Goal: Information Seeking & Learning: Check status

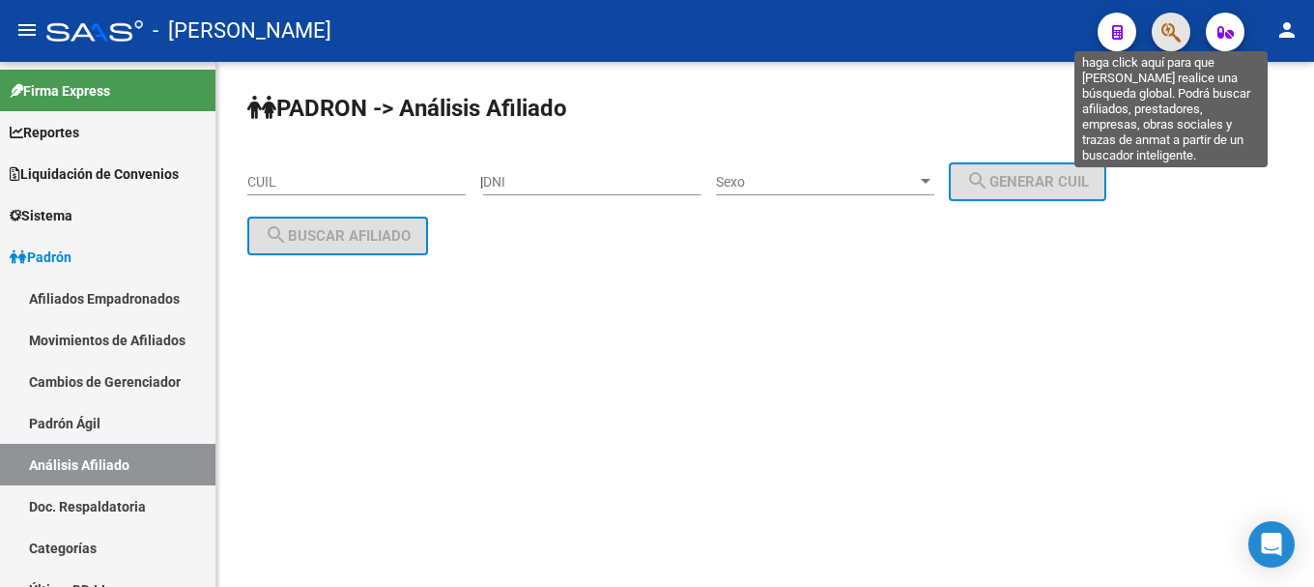
click at [1165, 38] on icon "button" at bounding box center [1171, 32] width 19 height 22
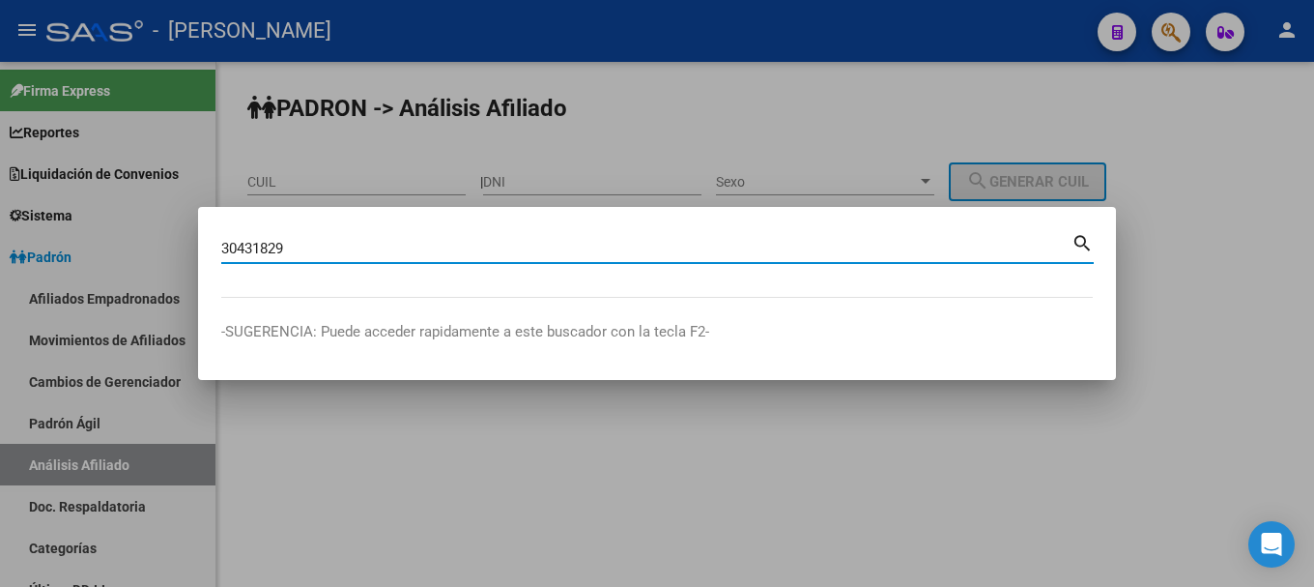
type input "30431829"
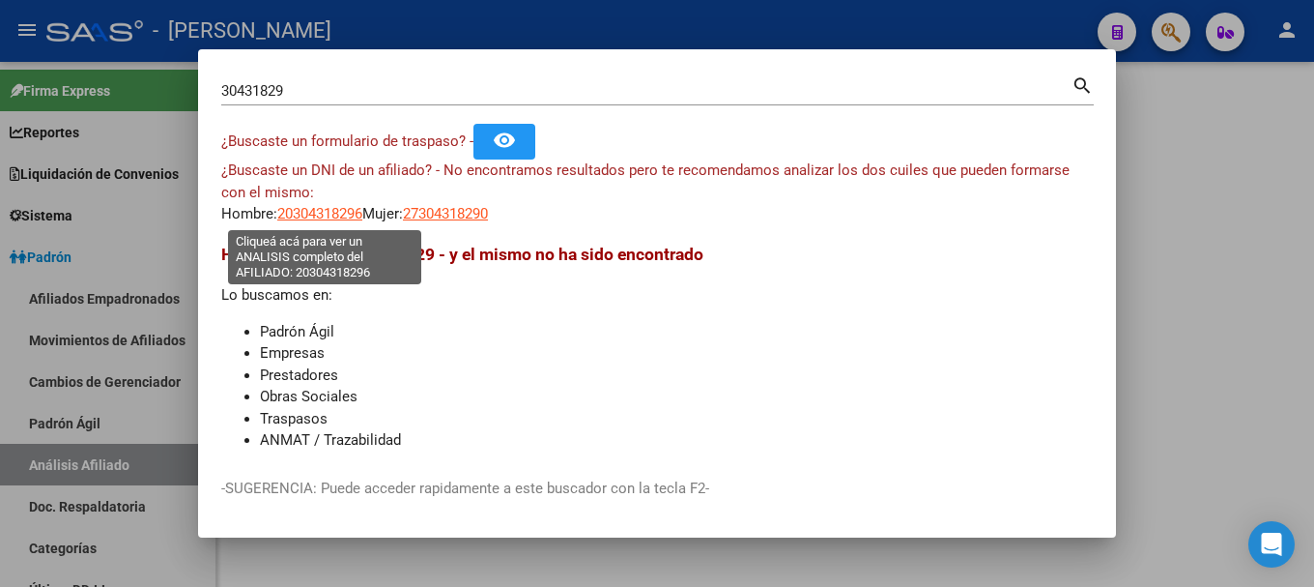
click at [358, 210] on span "20304318296" at bounding box center [319, 213] width 85 height 17
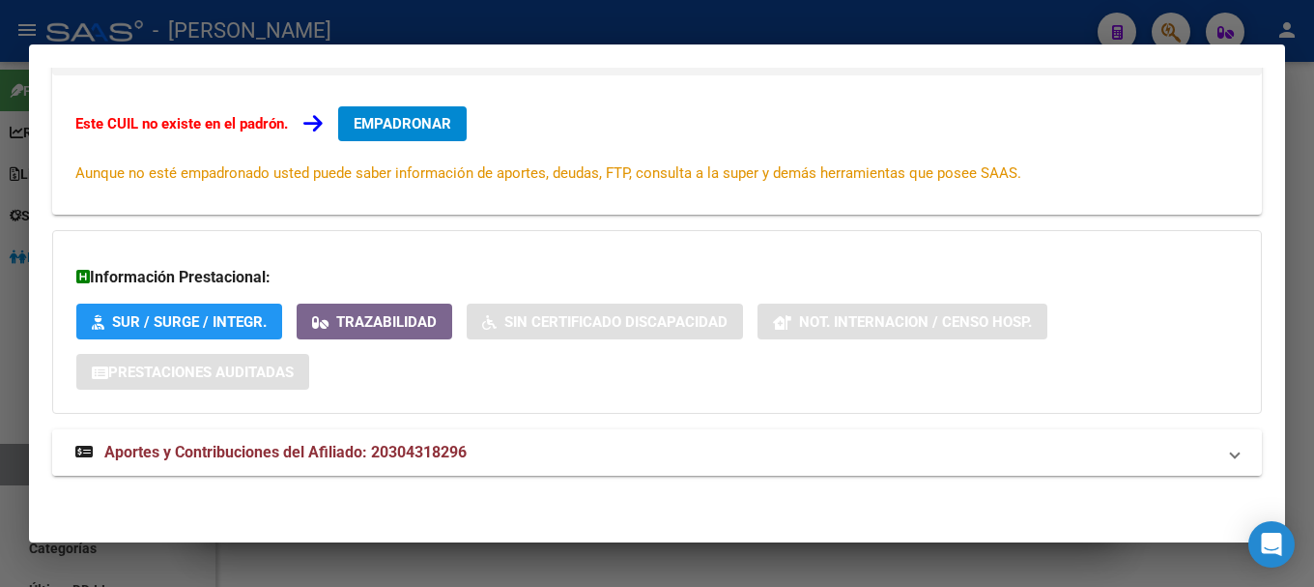
click at [625, 445] on mat-panel-title "Aportes y Contribuciones del Afiliado: 20304318296" at bounding box center [645, 452] width 1140 height 23
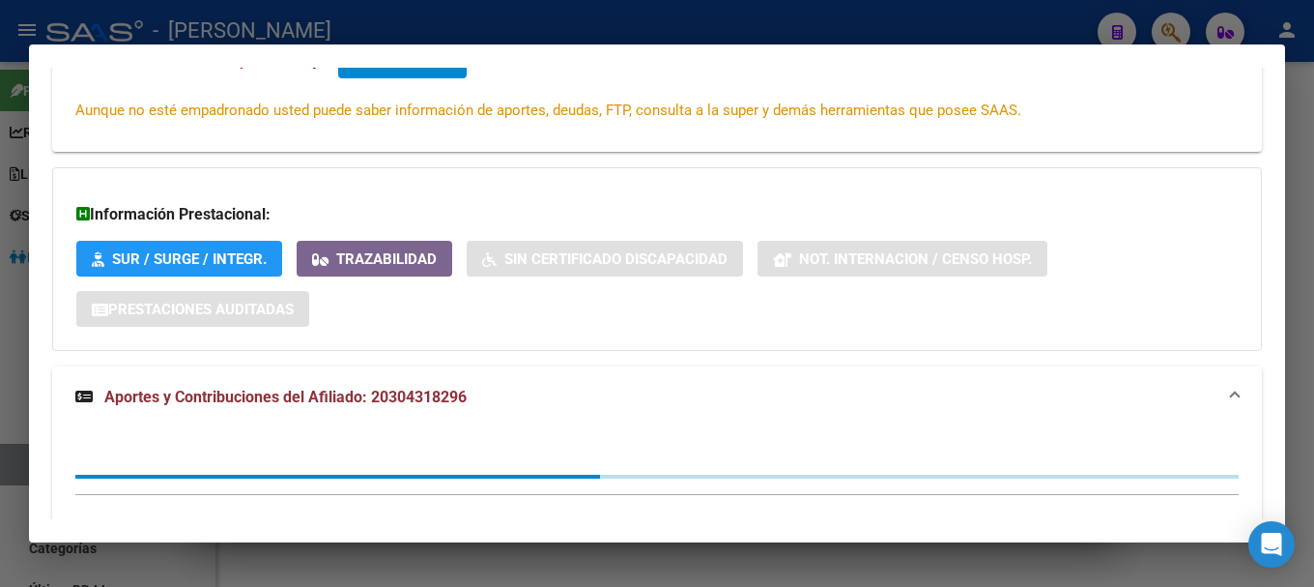
scroll to position [430, 0]
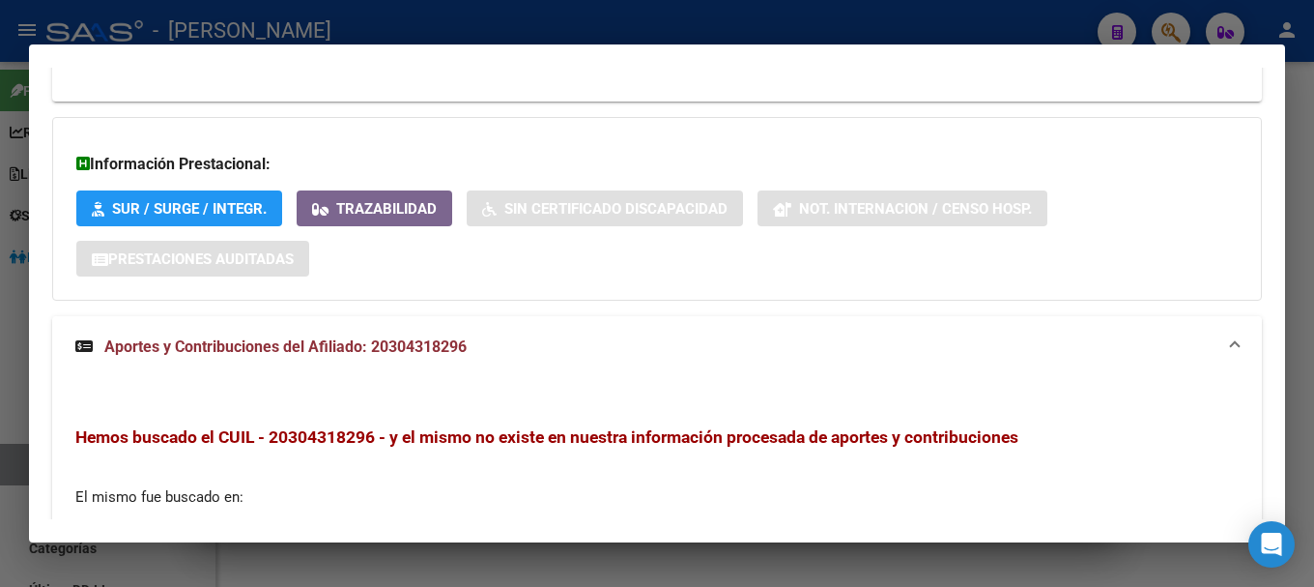
click at [689, 338] on mat-panel-title "Aportes y Contribuciones del Afiliado: 20304318296" at bounding box center [645, 346] width 1140 height 23
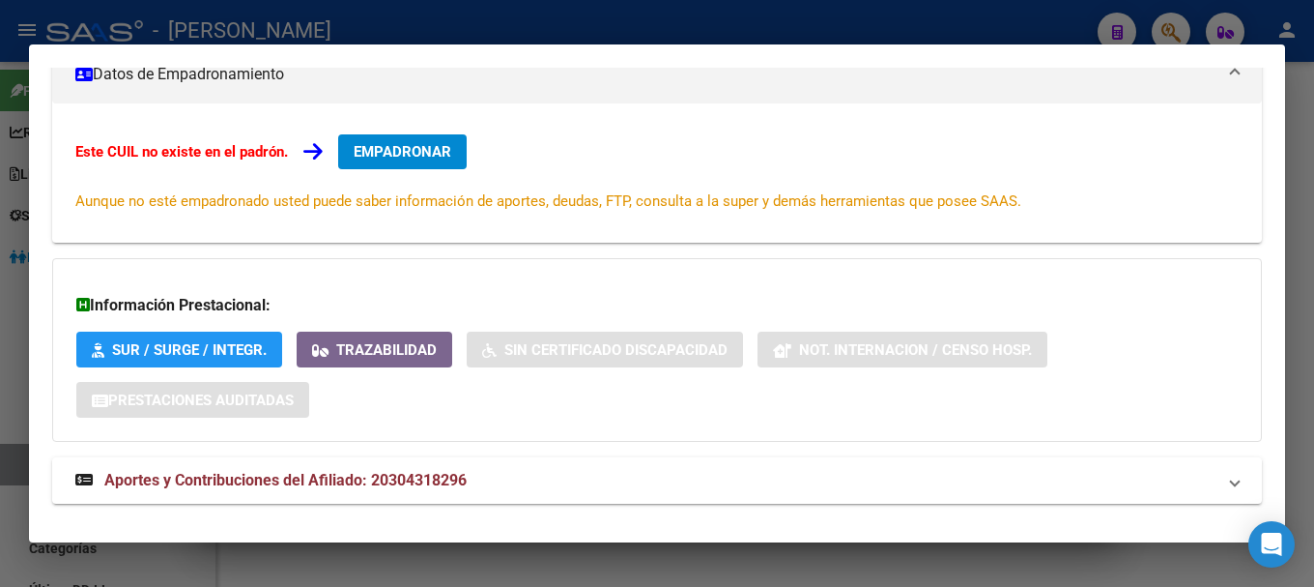
scroll to position [0, 0]
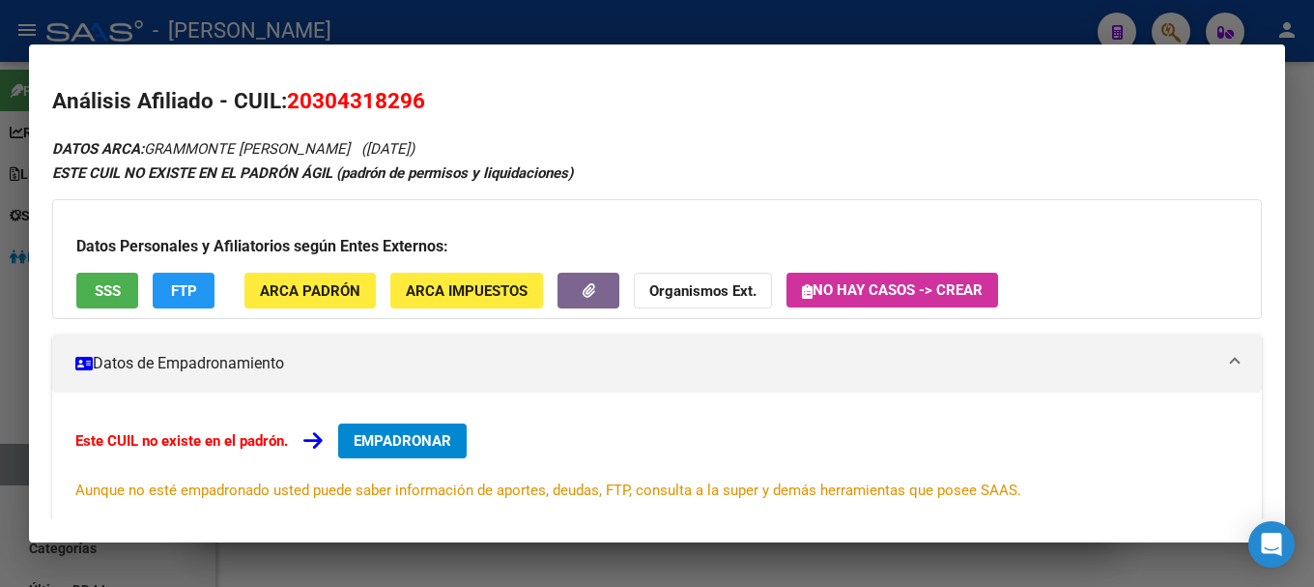
click at [476, 26] on div at bounding box center [657, 293] width 1314 height 587
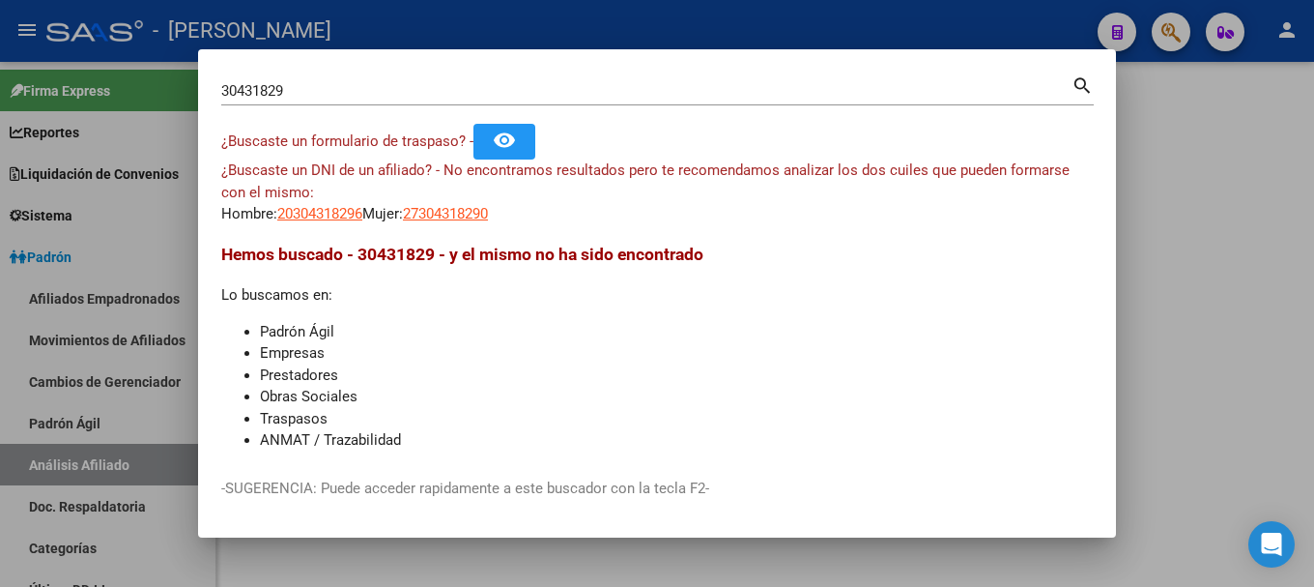
click at [476, 26] on div at bounding box center [657, 293] width 1314 height 587
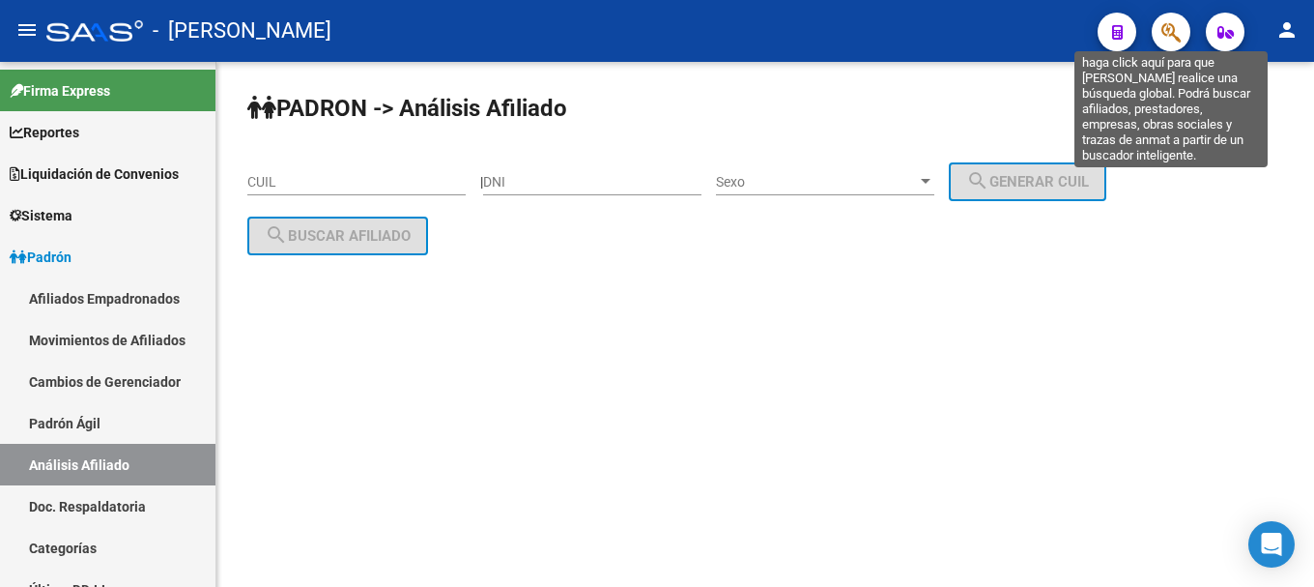
click at [1170, 43] on icon "button" at bounding box center [1171, 32] width 19 height 22
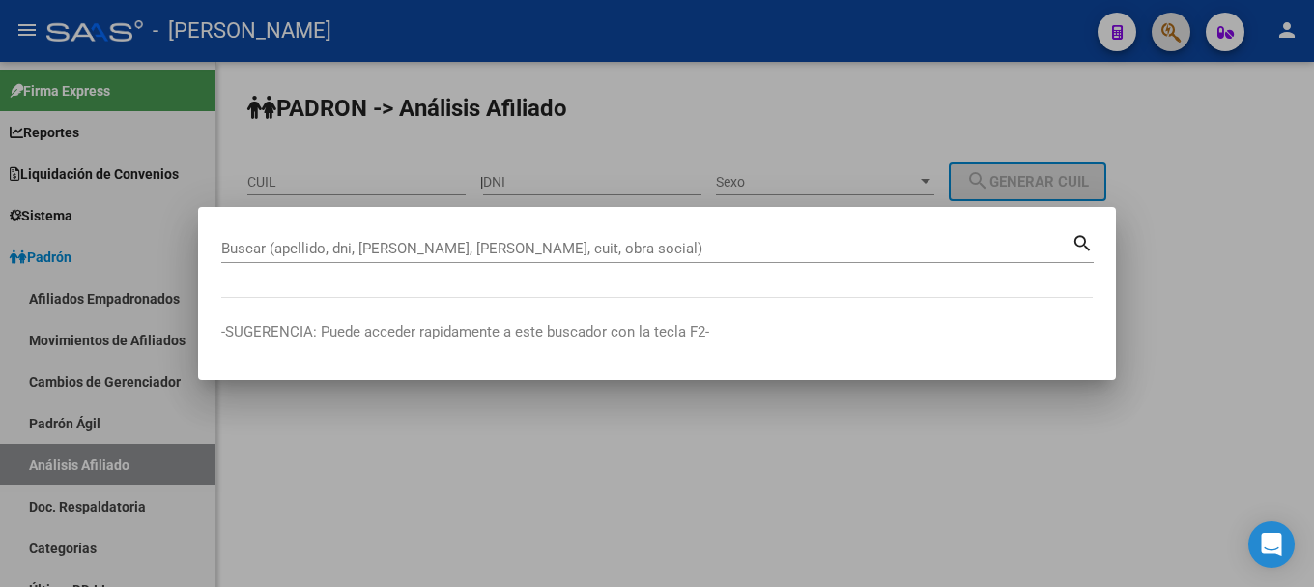
paste input "20291294325"
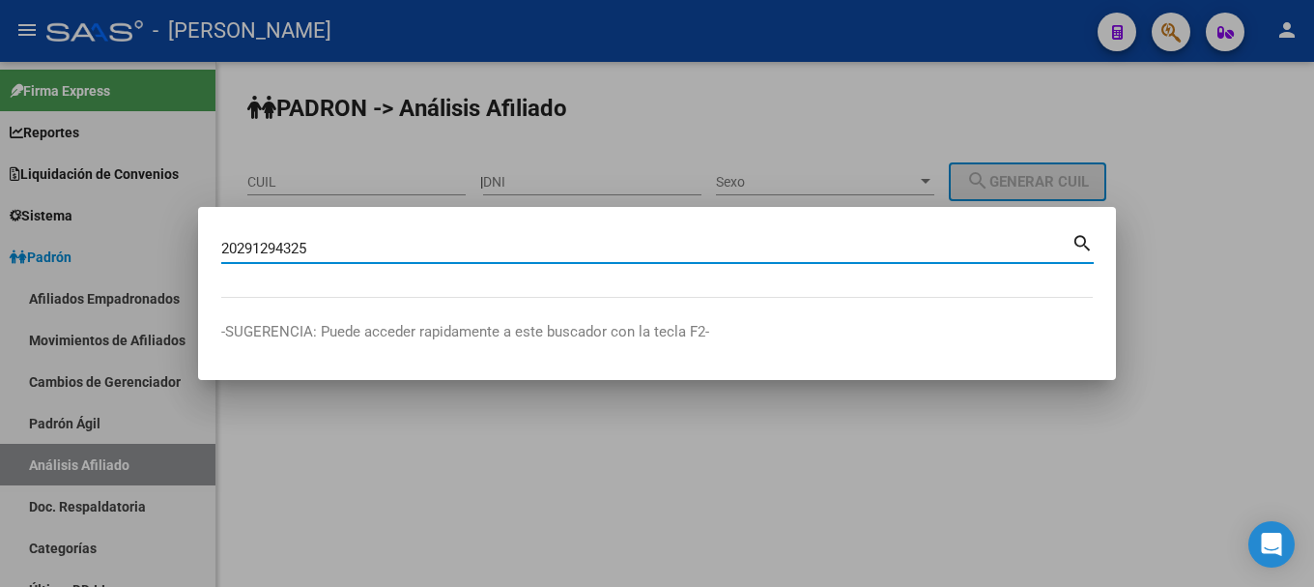
type input "20291294325"
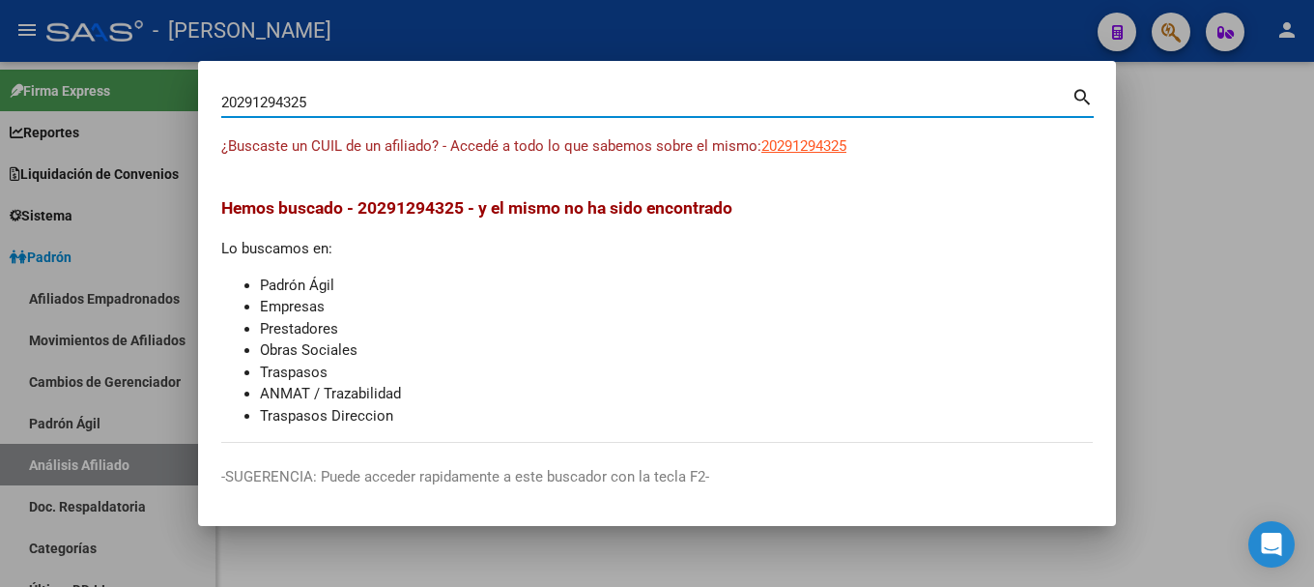
click at [833, 145] on span "20291294325" at bounding box center [803, 145] width 85 height 17
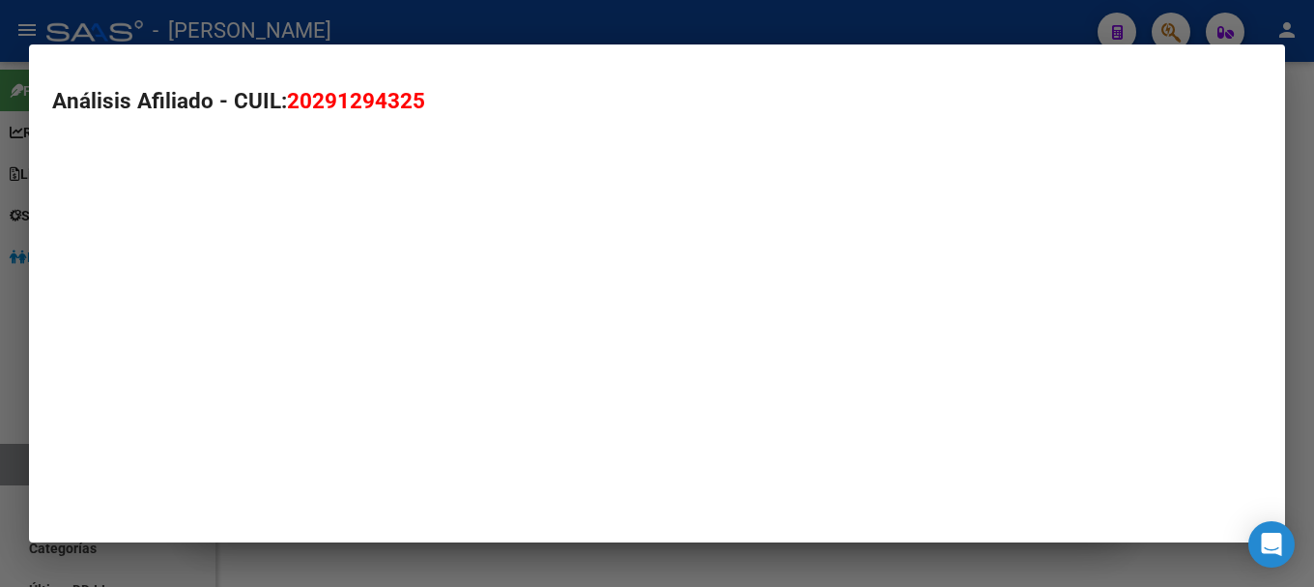
type textarea "20291294325"
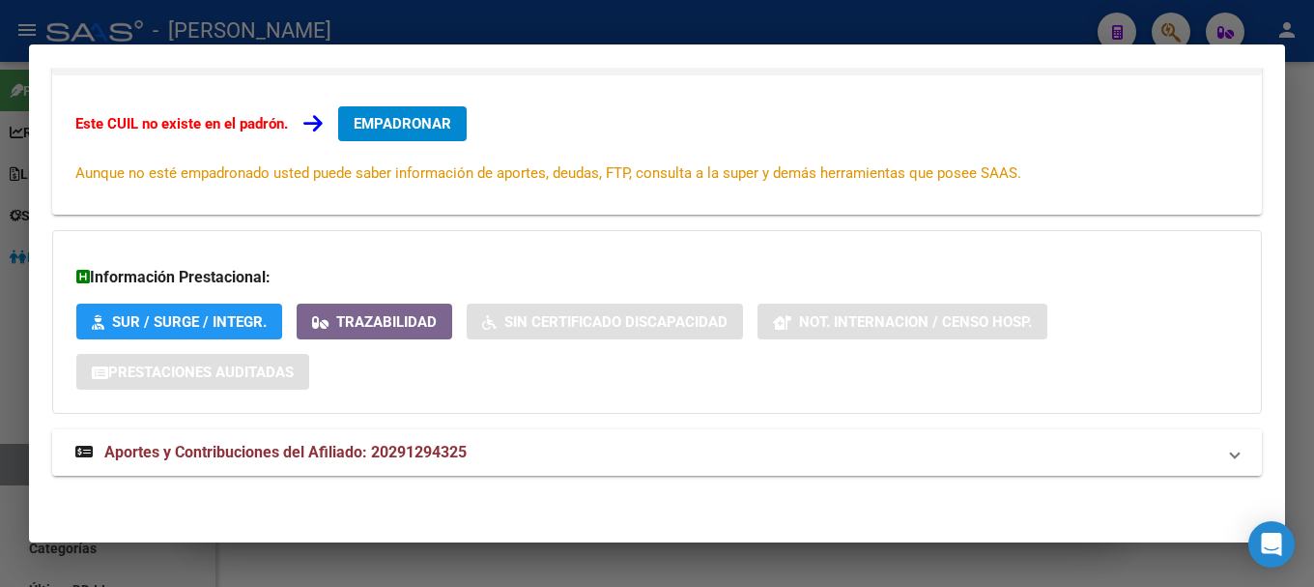
click at [705, 439] on mat-expansion-panel-header "Aportes y Contribuciones del Afiliado: 20291294325" at bounding box center [657, 452] width 1210 height 46
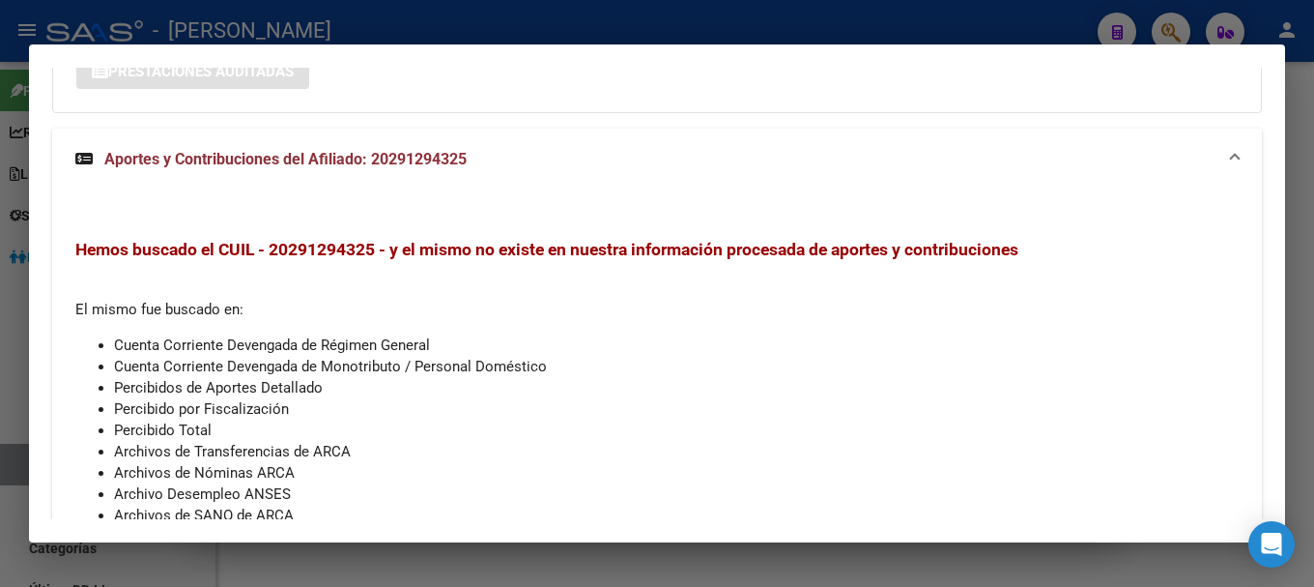
click at [647, 169] on mat-panel-title "Aportes y Contribuciones del Afiliado: 20291294325" at bounding box center [645, 159] width 1140 height 23
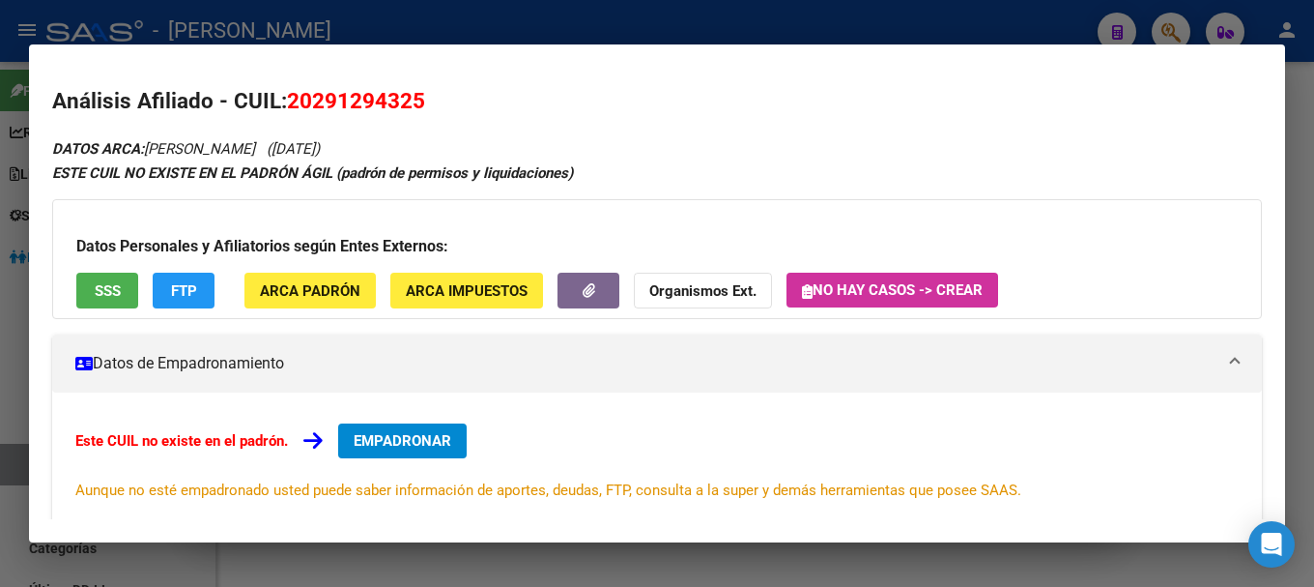
click at [506, 33] on div at bounding box center [657, 293] width 1314 height 587
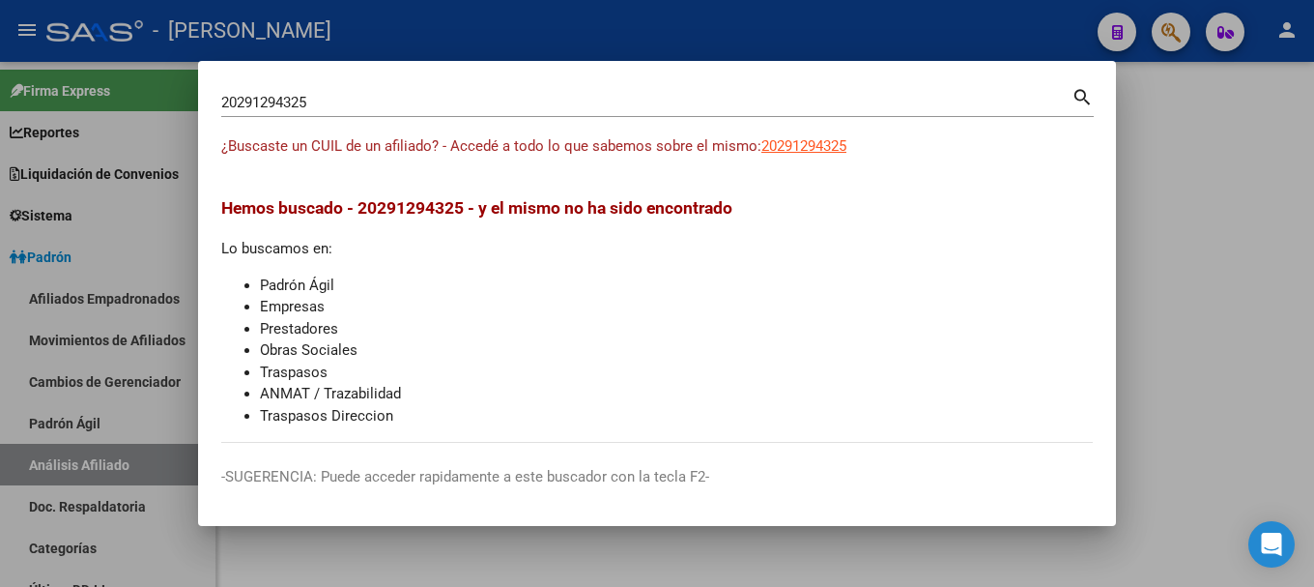
click at [475, 108] on input "20291294325" at bounding box center [646, 102] width 850 height 17
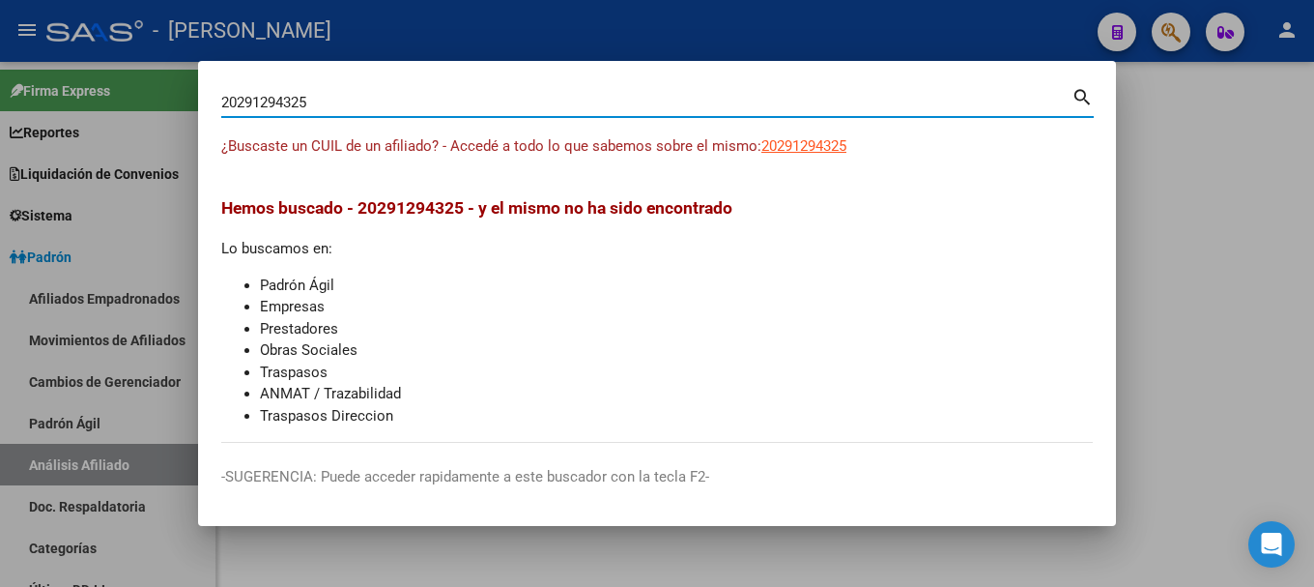
click at [475, 108] on input "20291294325" at bounding box center [646, 102] width 850 height 17
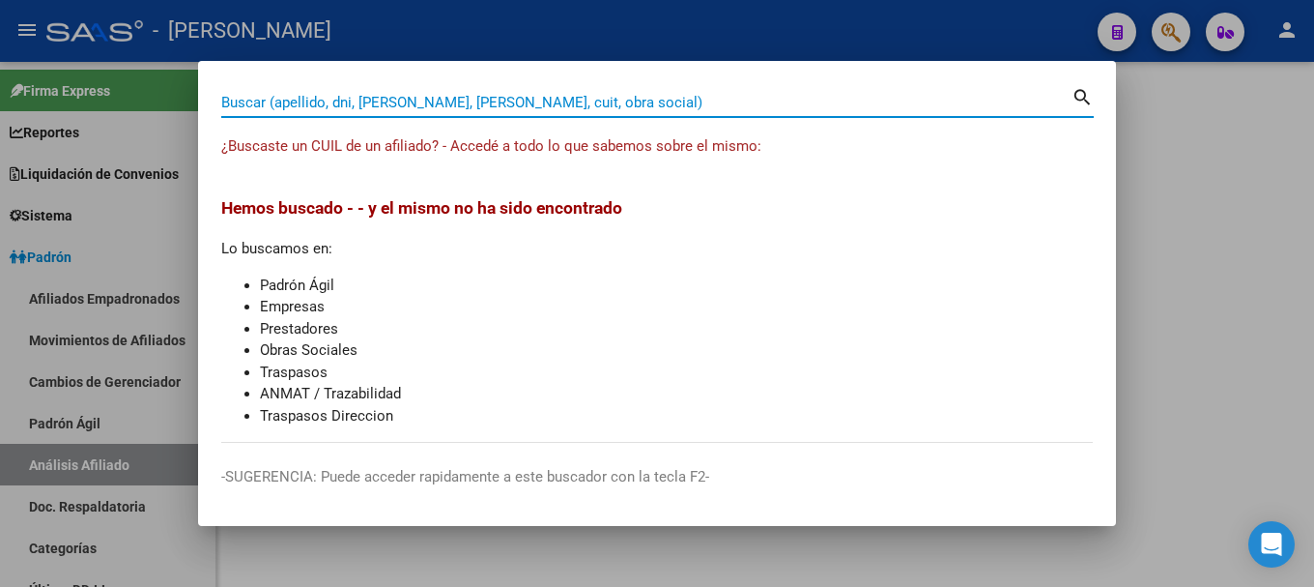
click at [1275, 342] on div at bounding box center [657, 293] width 1314 height 587
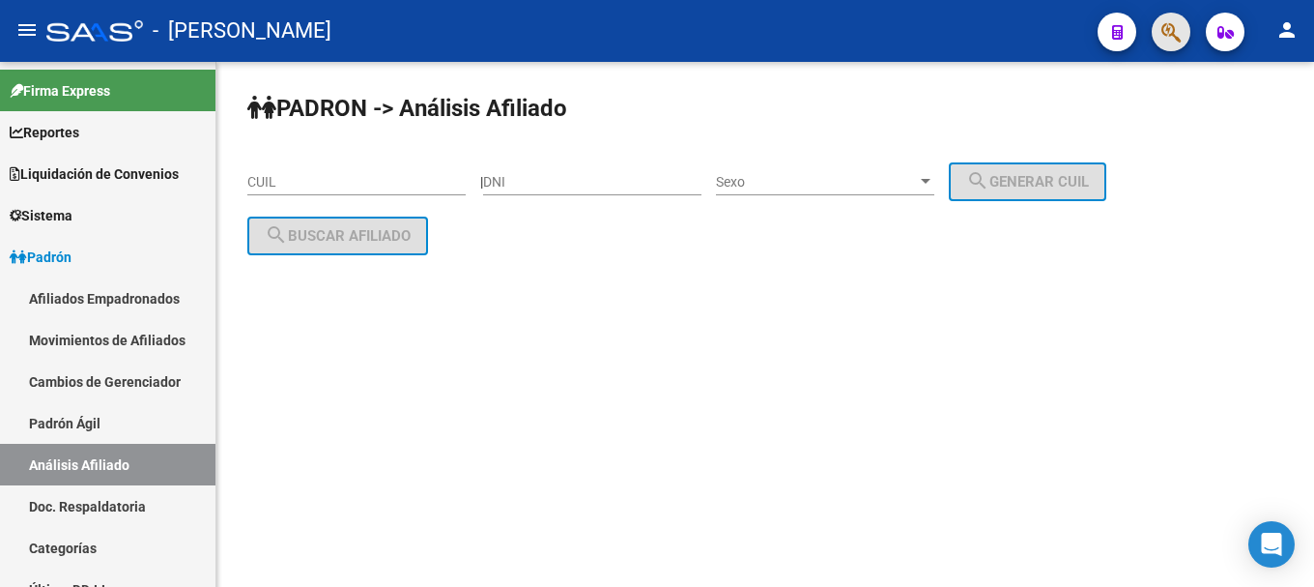
click at [1166, 46] on span "button" at bounding box center [1171, 33] width 19 height 40
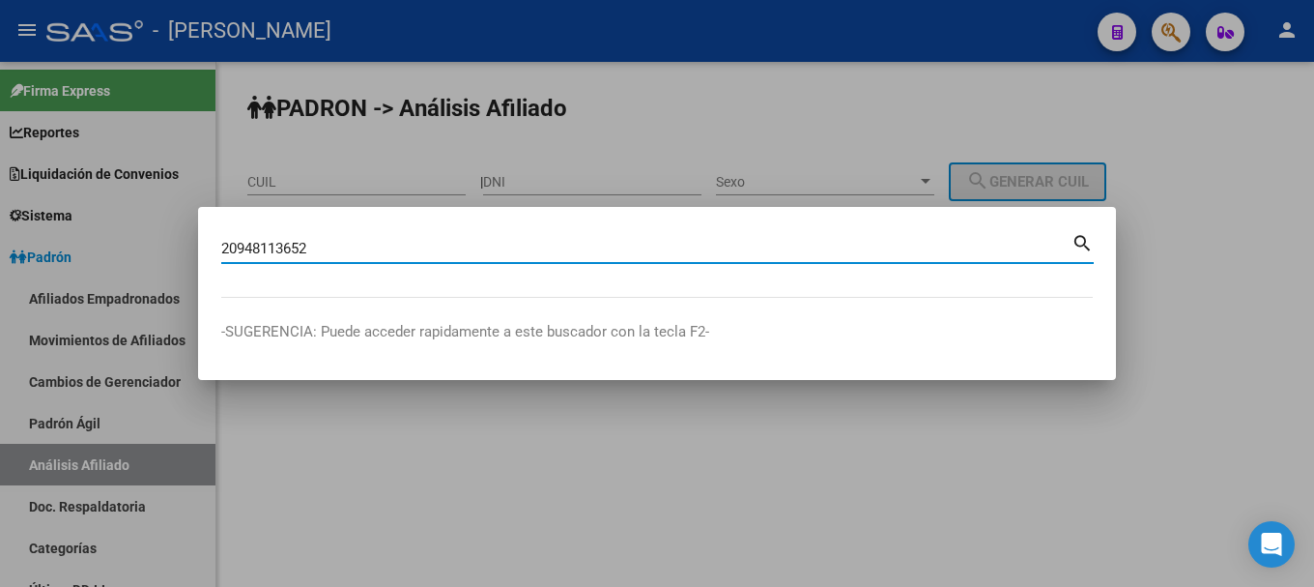
type input "20948113652"
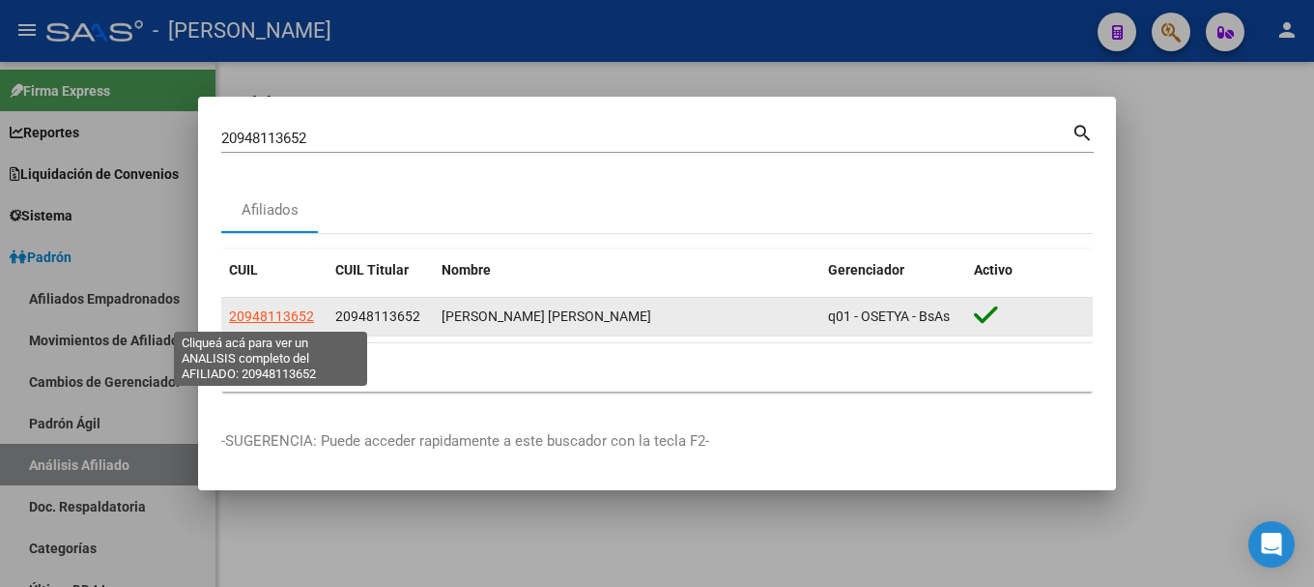
click at [275, 316] on span "20948113652" at bounding box center [271, 315] width 85 height 15
type textarea "20948113652"
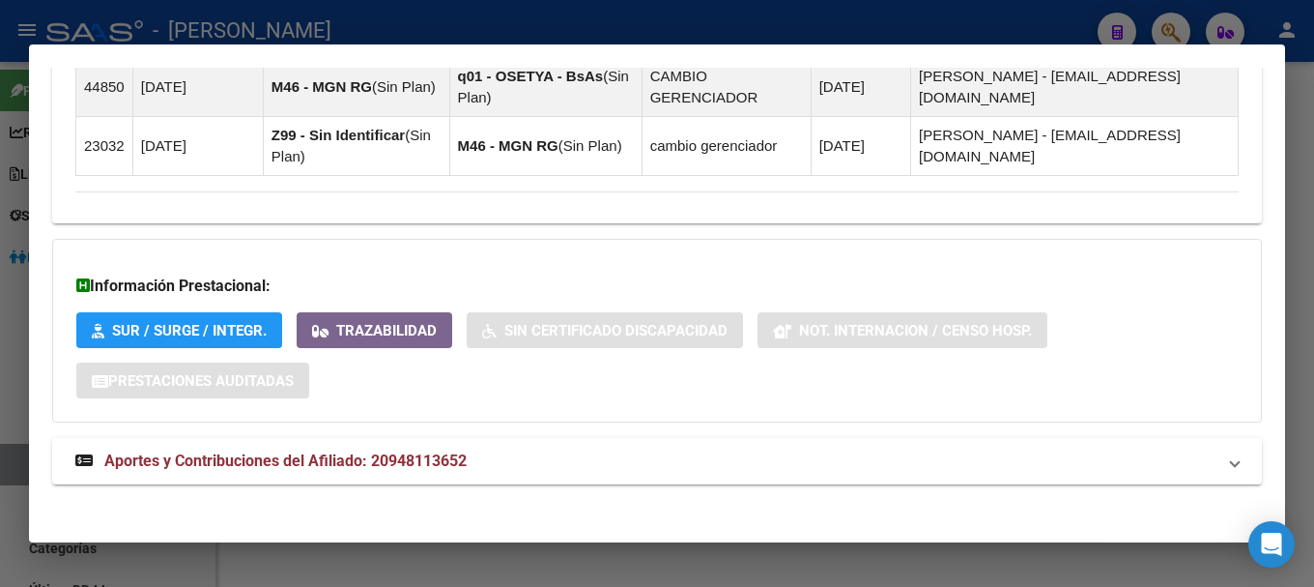
scroll to position [1491, 0]
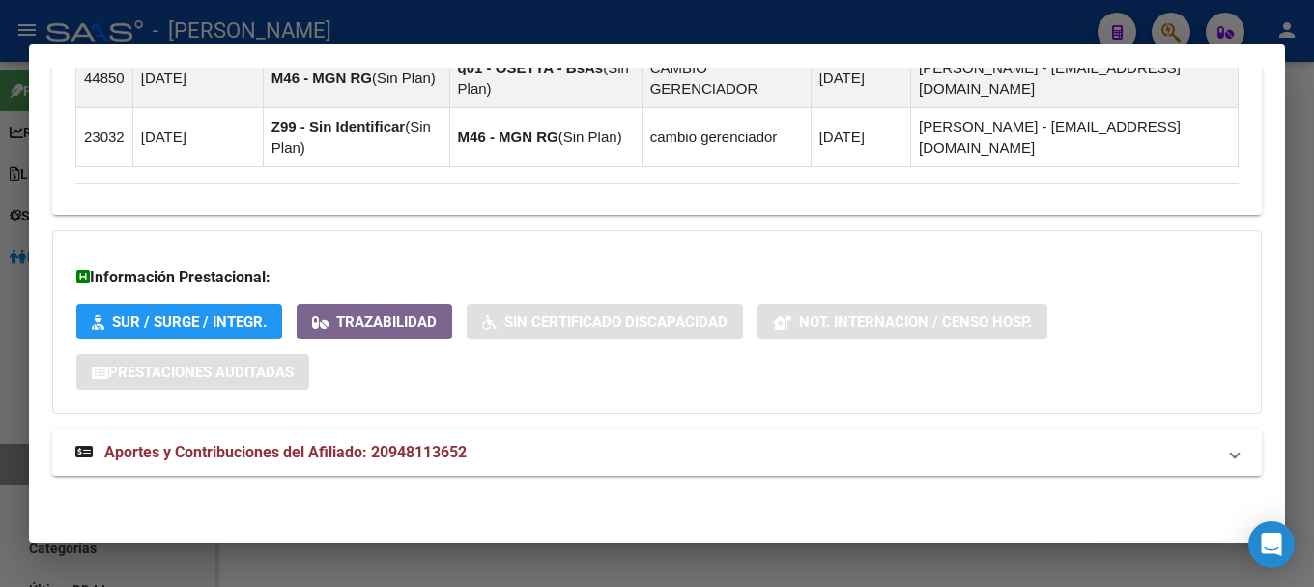
click at [803, 474] on mat-expansion-panel-header "Aportes y Contribuciones del Afiliado: 20948113652" at bounding box center [657, 452] width 1210 height 46
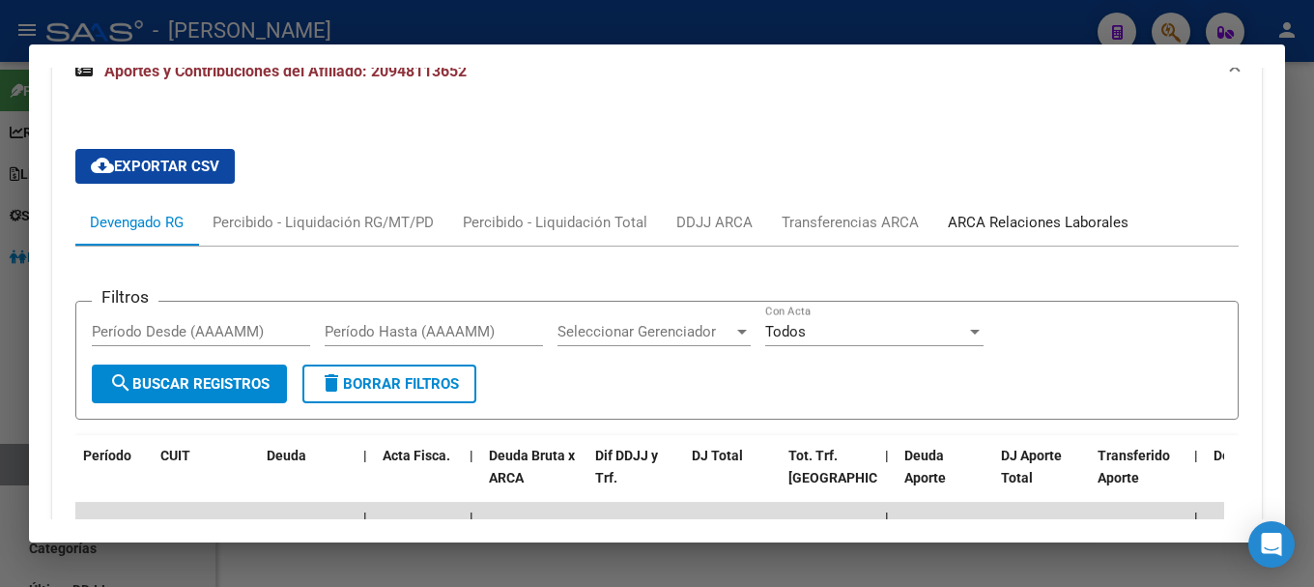
click at [1074, 235] on div "ARCA Relaciones Laborales" at bounding box center [1039, 222] width 210 height 46
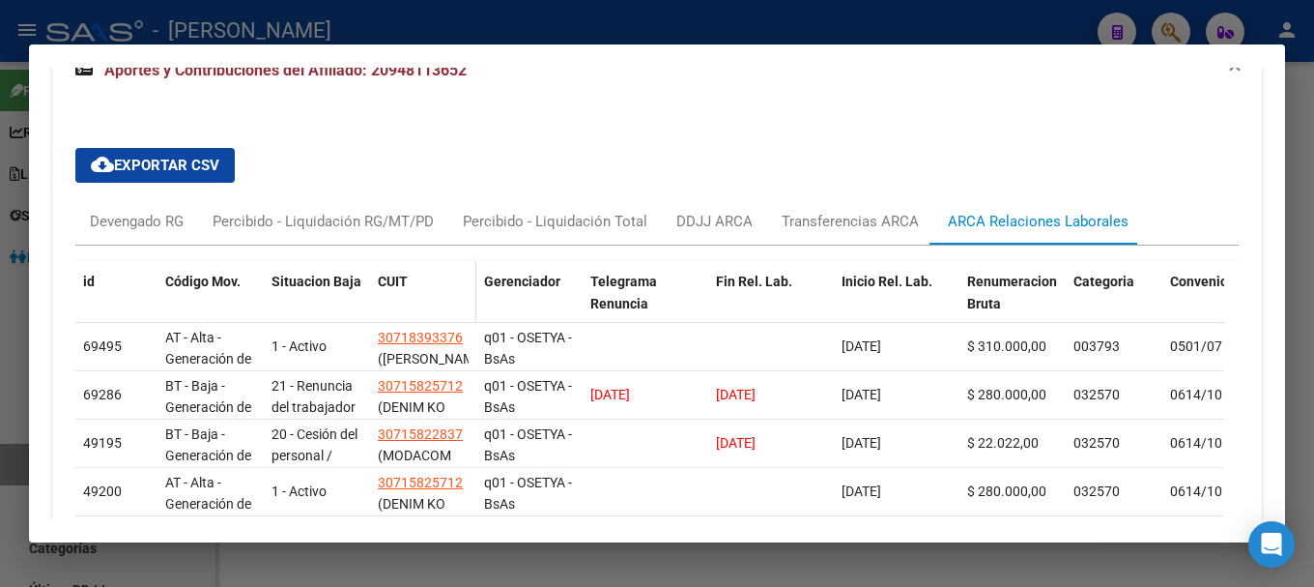
scroll to position [1880, 0]
click at [172, 229] on div "Devengado RG" at bounding box center [137, 222] width 94 height 21
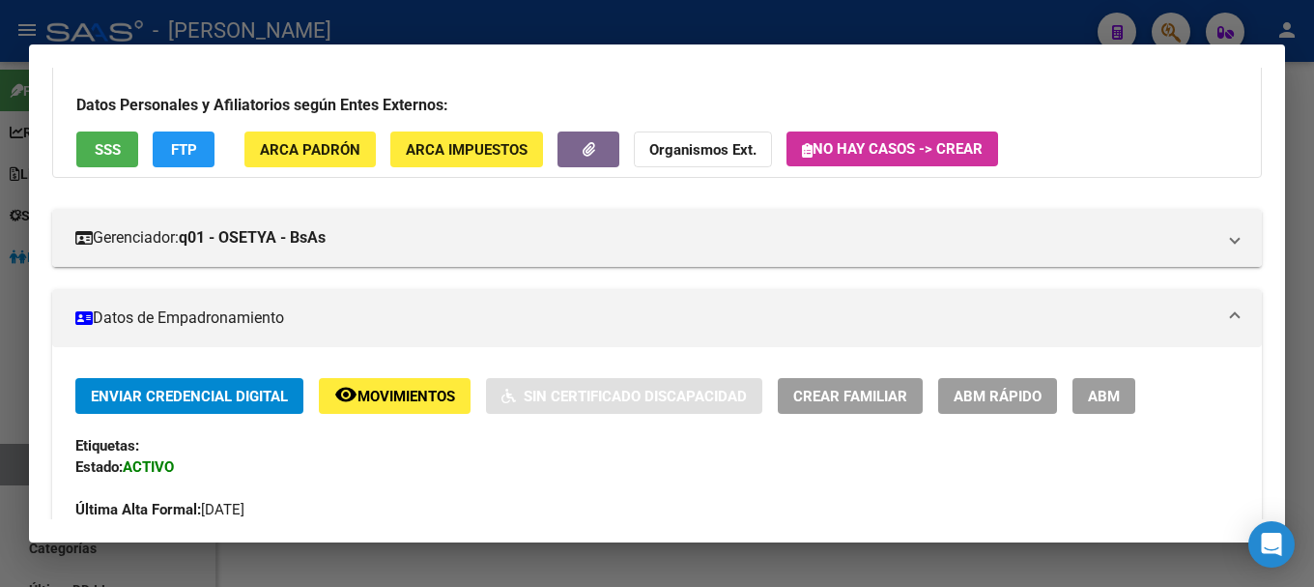
scroll to position [0, 0]
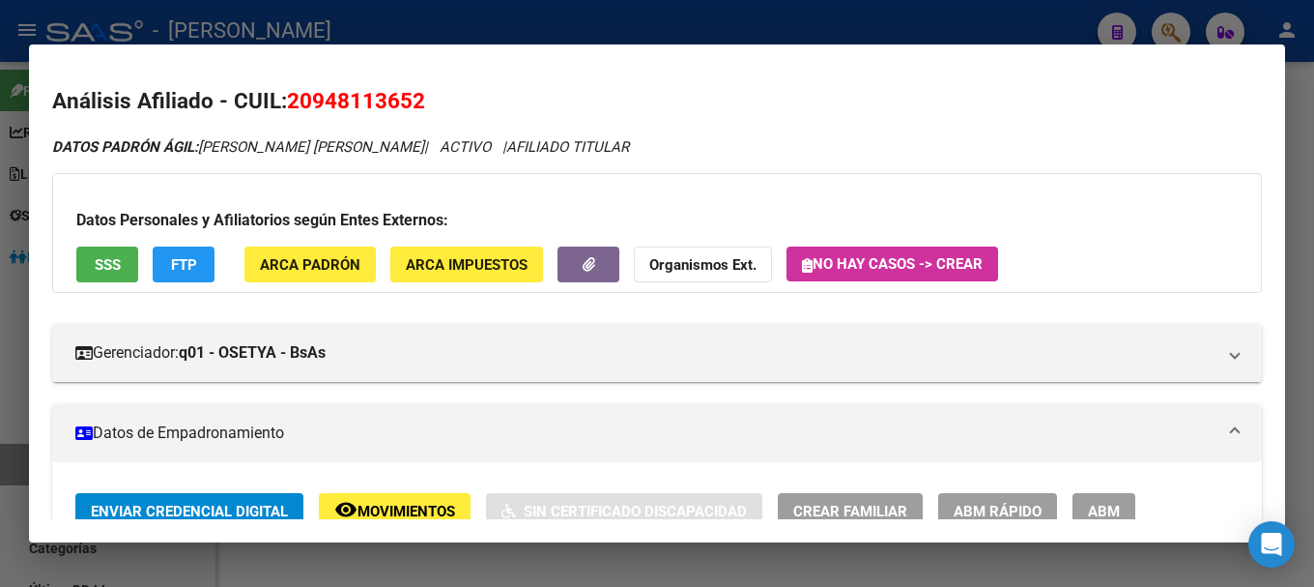
click at [356, 107] on span "20948113652" at bounding box center [356, 100] width 138 height 25
click at [357, 106] on span "20948113652" at bounding box center [356, 100] width 138 height 25
copy span "20948113652"
